Goal: Find specific page/section: Find specific page/section

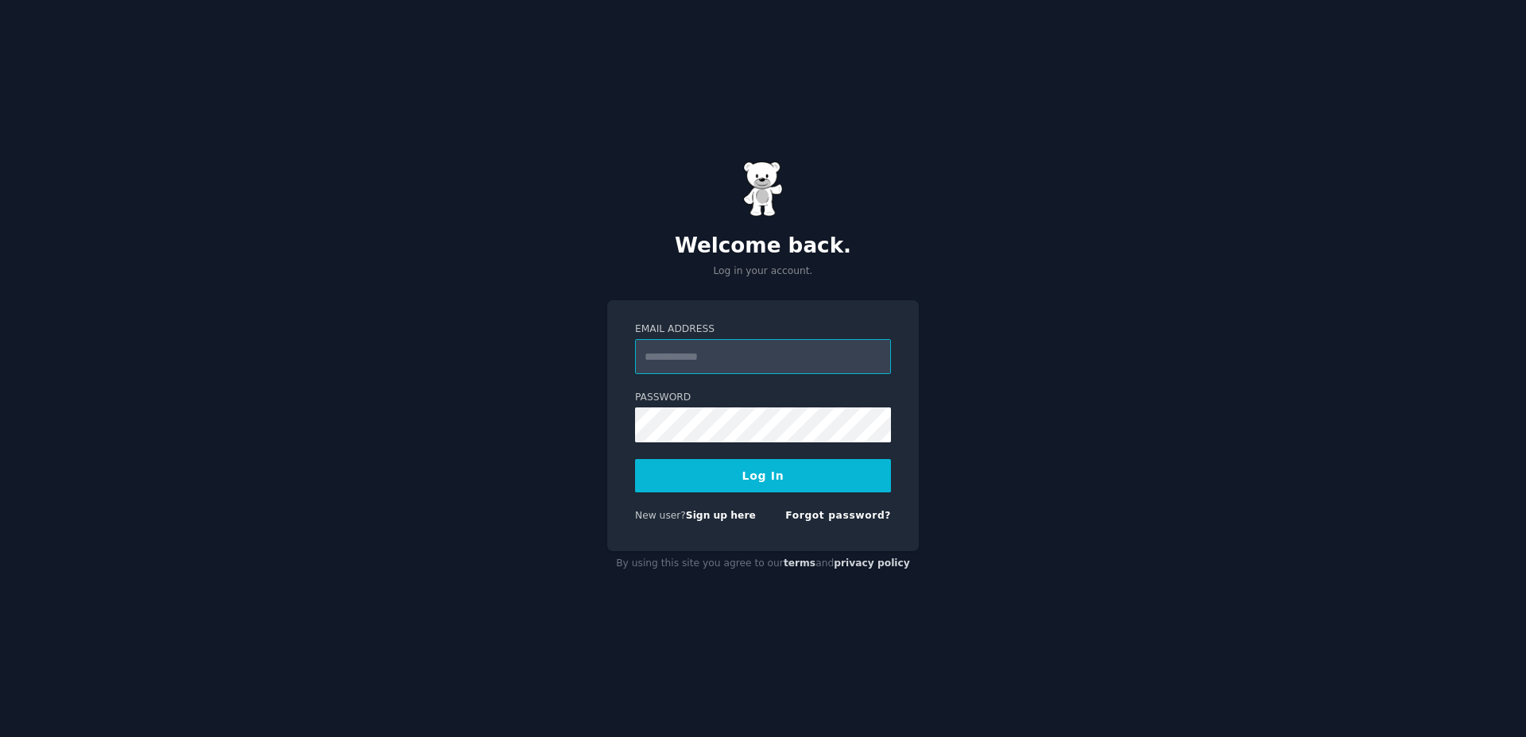
click at [730, 365] on input "Email Address" at bounding box center [763, 356] width 256 height 35
type input "**********"
click at [635, 459] on button "Log In" at bounding box center [763, 475] width 256 height 33
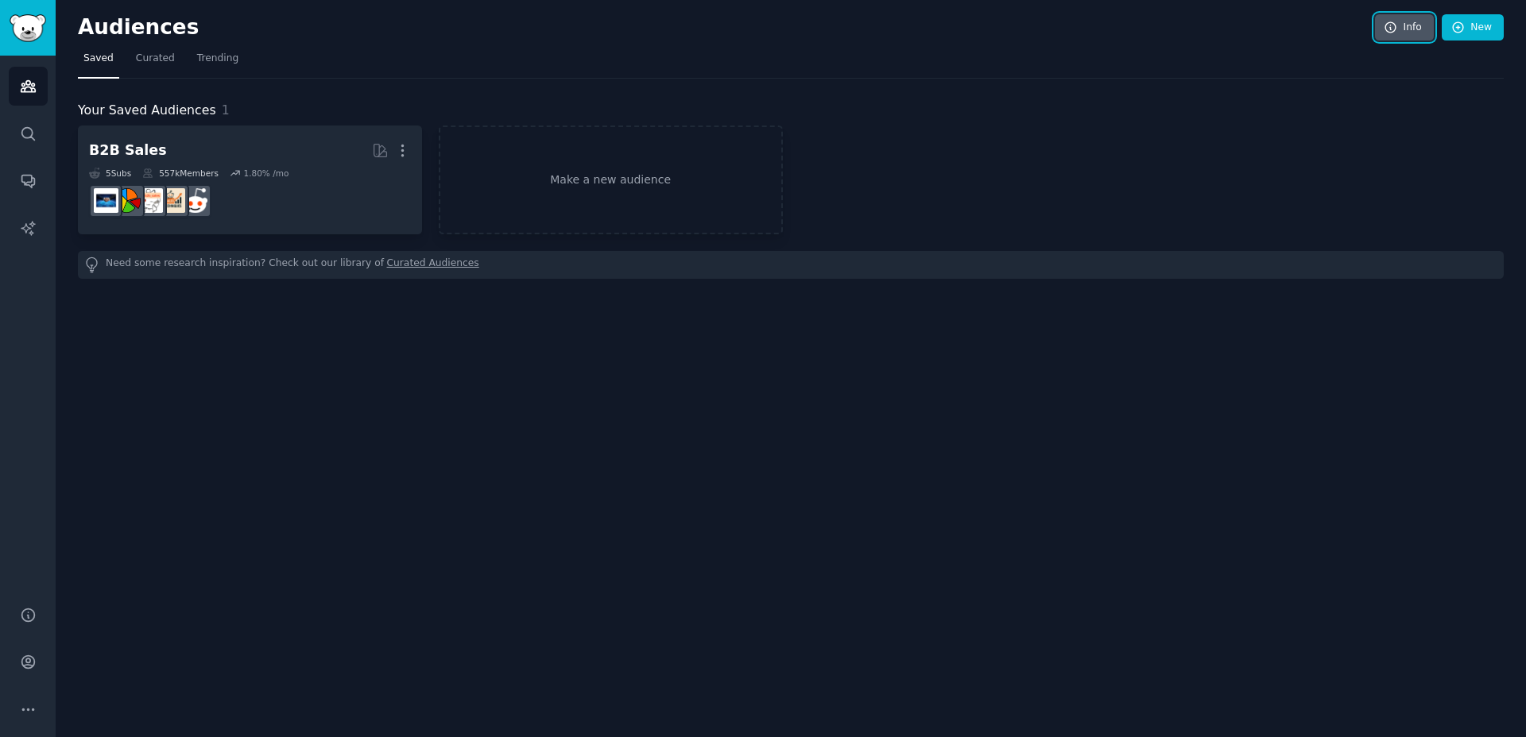
click at [1397, 37] on link "Info" at bounding box center [1404, 27] width 59 height 27
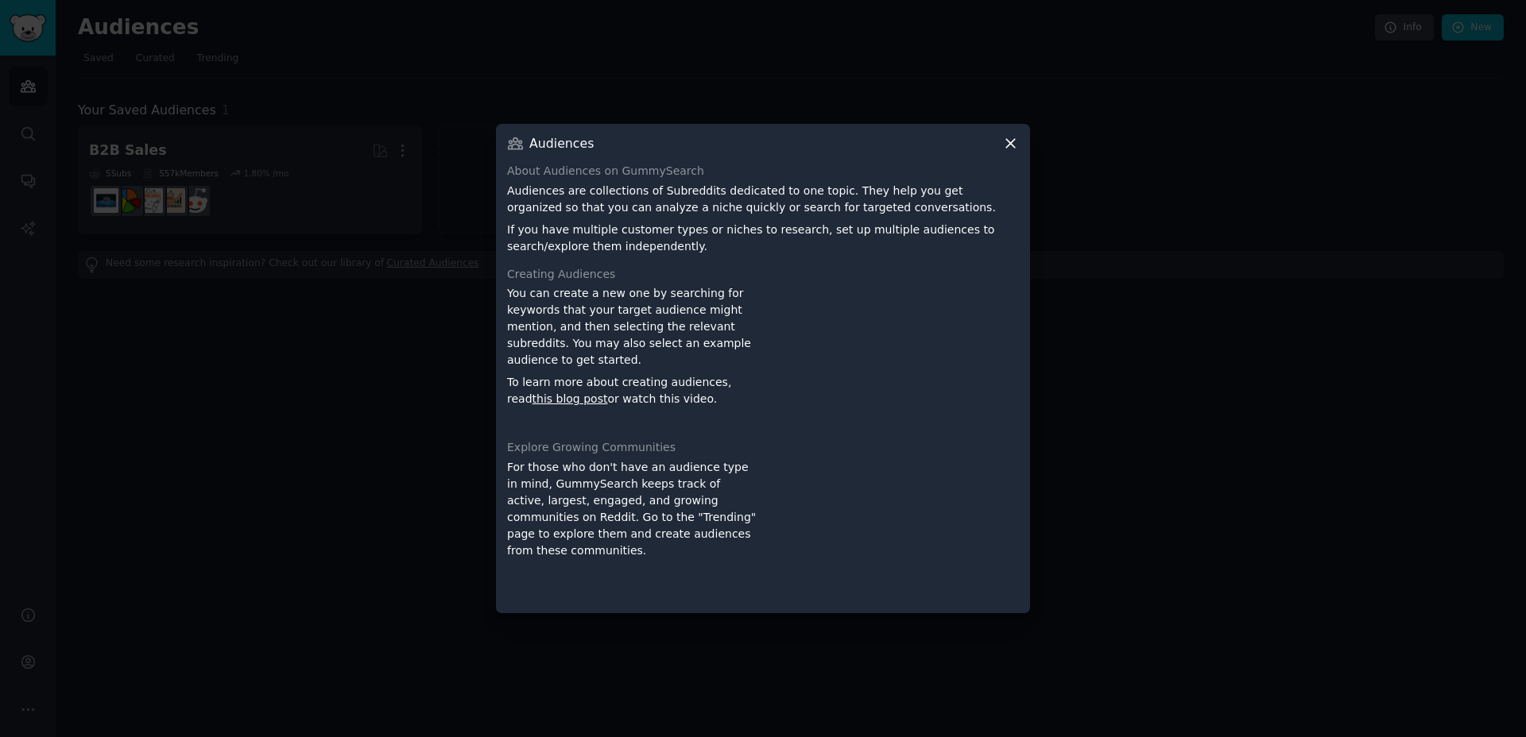
click at [1213, 119] on div at bounding box center [763, 368] width 1526 height 737
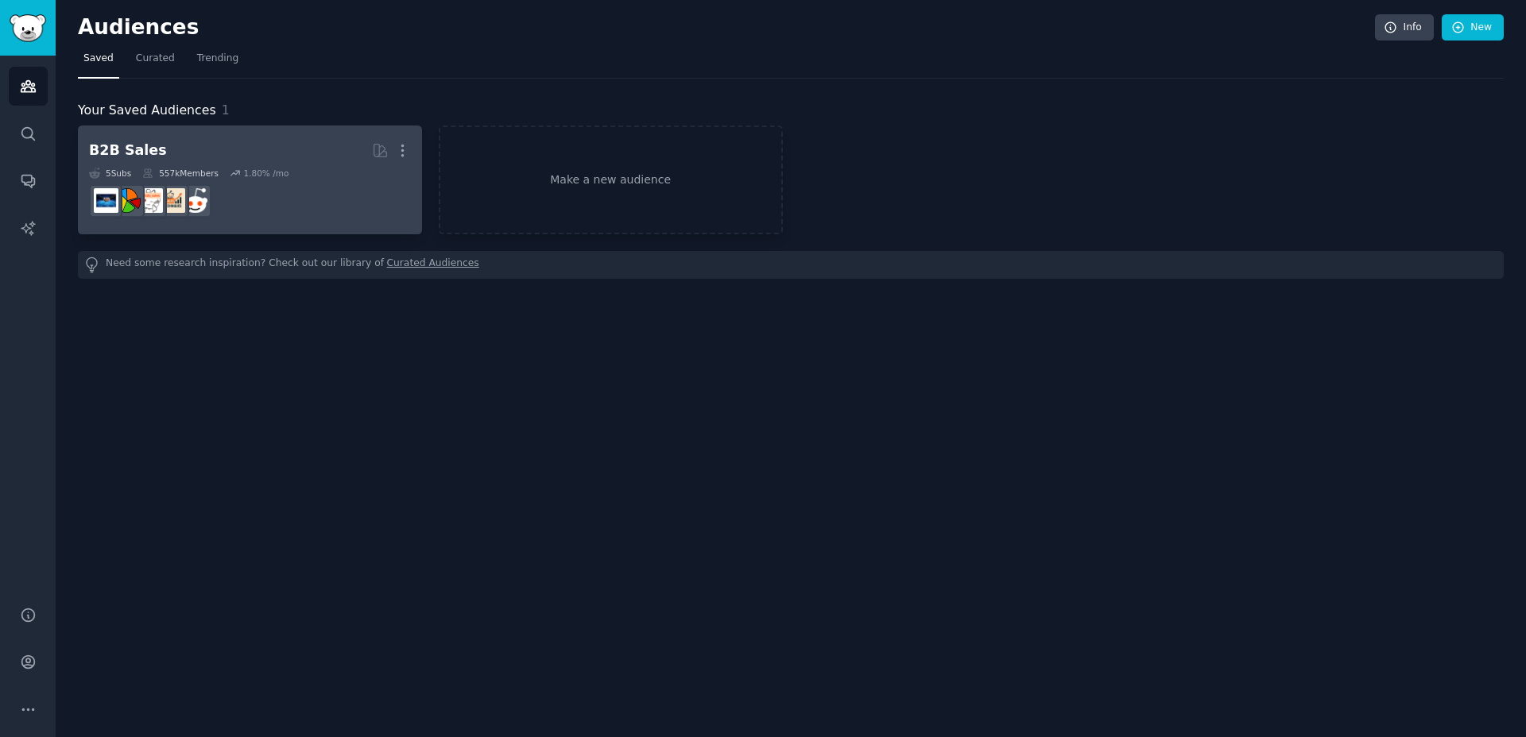
click at [260, 180] on dd at bounding box center [250, 201] width 322 height 44
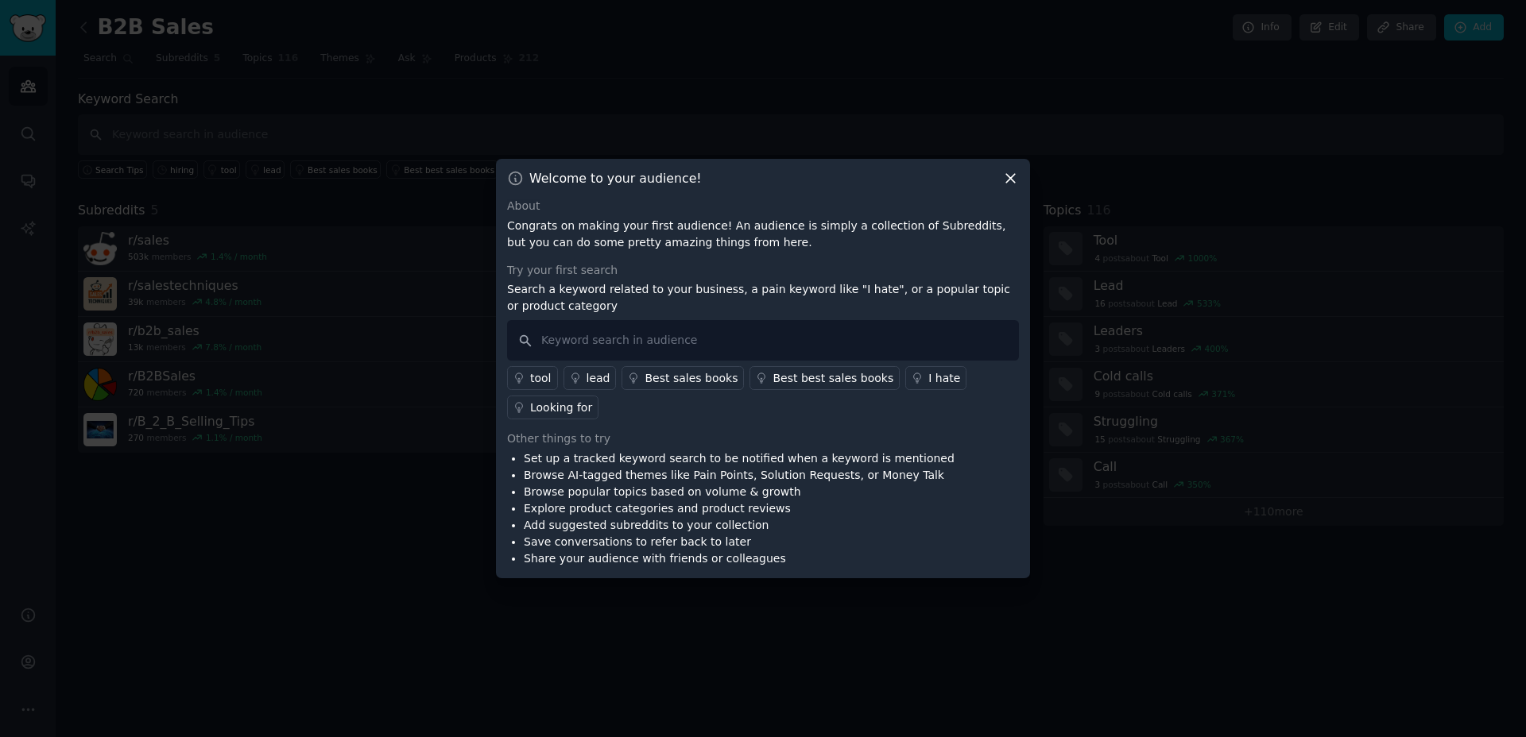
click at [447, 431] on div at bounding box center [763, 368] width 1526 height 737
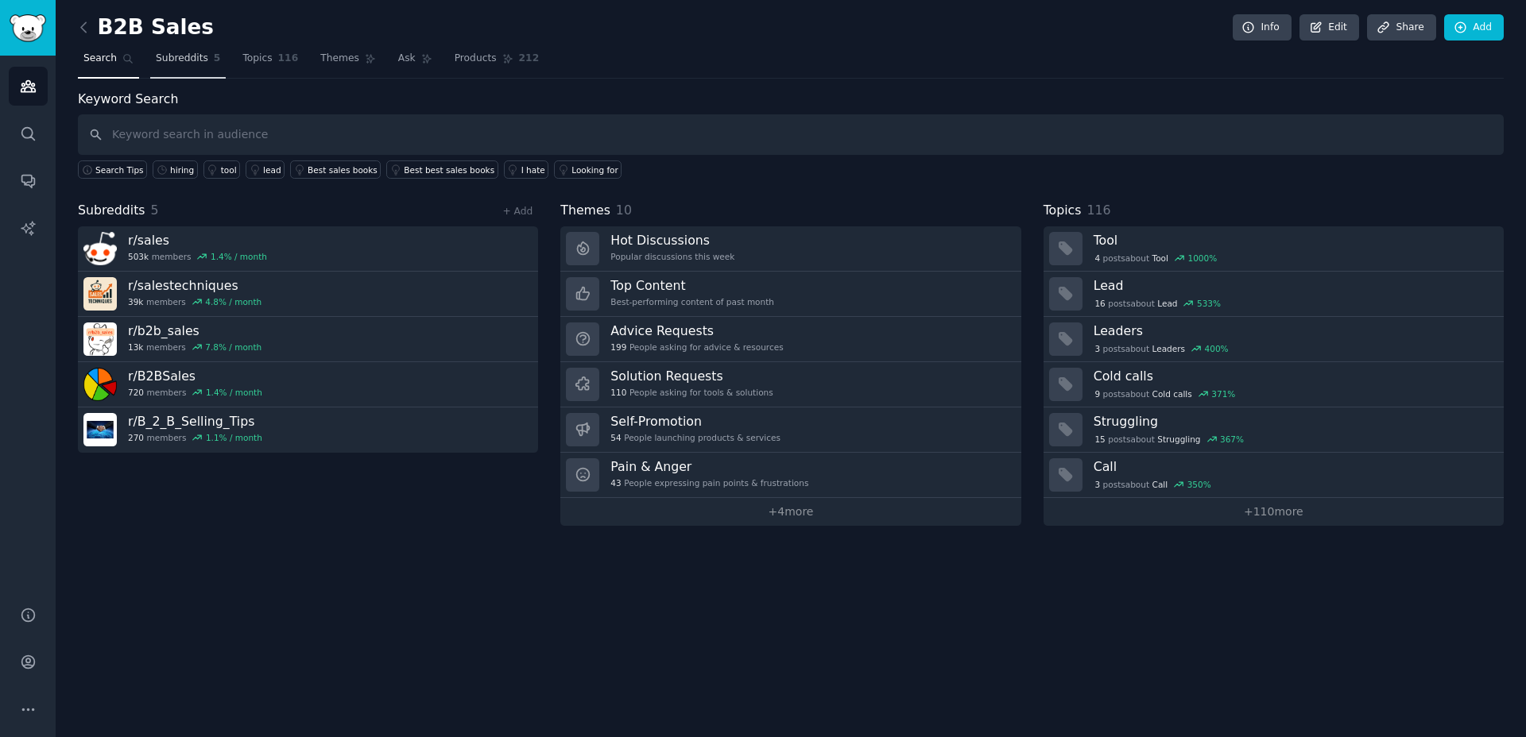
click at [199, 63] on span "Subreddits" at bounding box center [182, 59] width 52 height 14
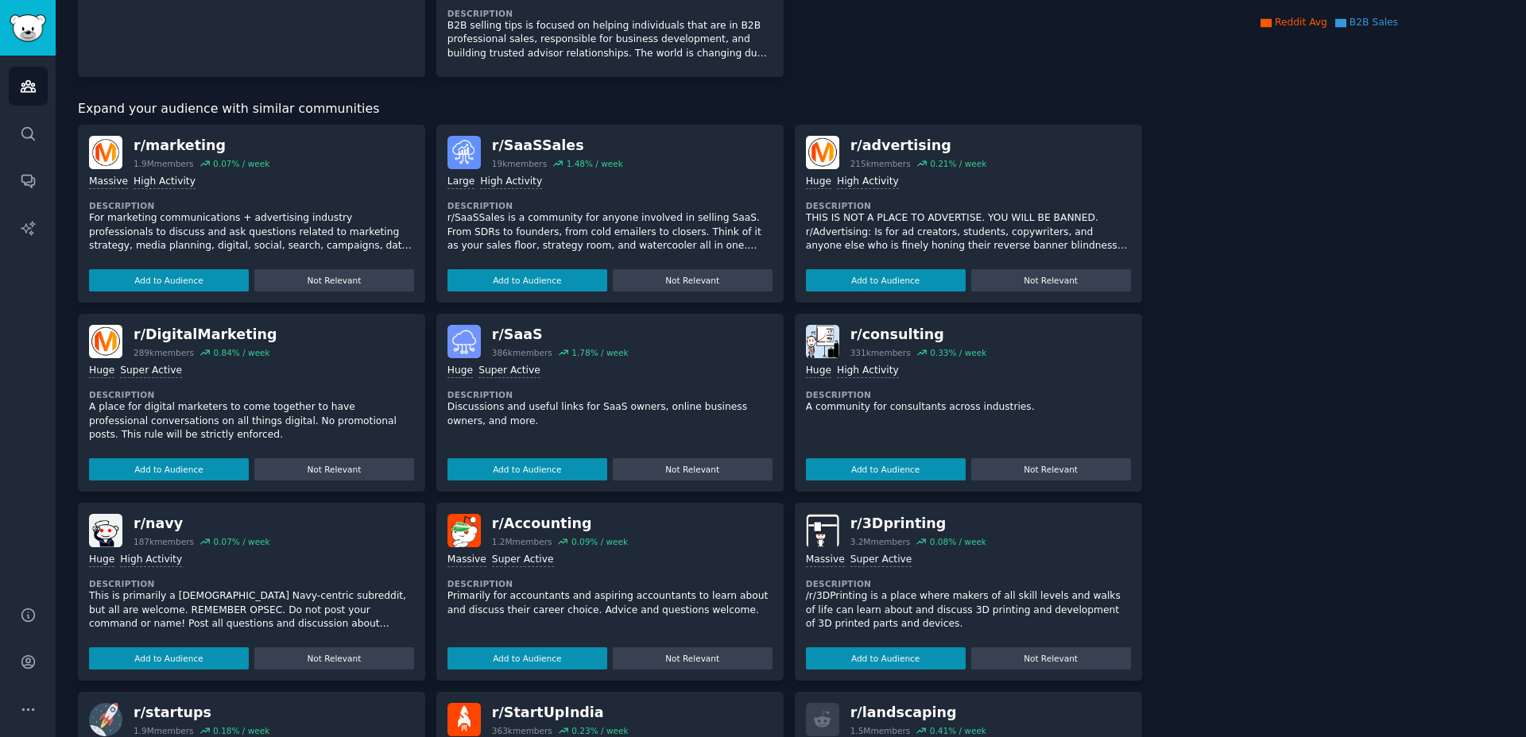
scroll to position [317, 0]
